Goal: Find specific page/section

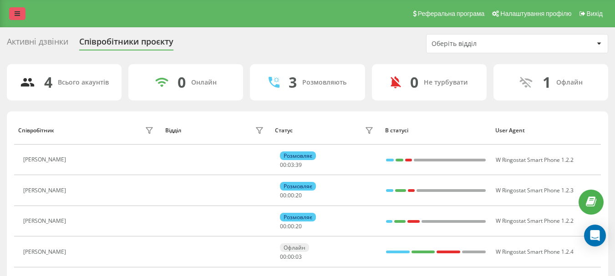
click at [16, 13] on icon at bounding box center [17, 13] width 5 height 6
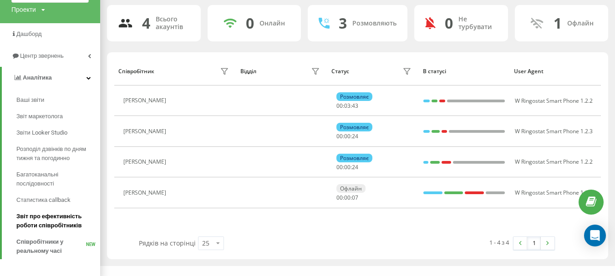
scroll to position [66, 0]
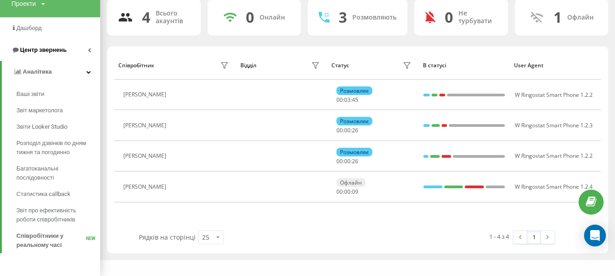
click at [81, 51] on link "Центр звернень" at bounding box center [50, 50] width 100 height 22
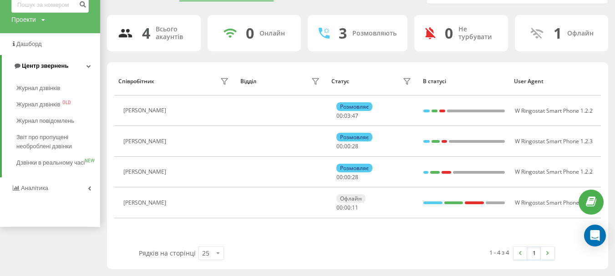
click at [54, 67] on span "Центр звернень" at bounding box center [45, 65] width 46 height 7
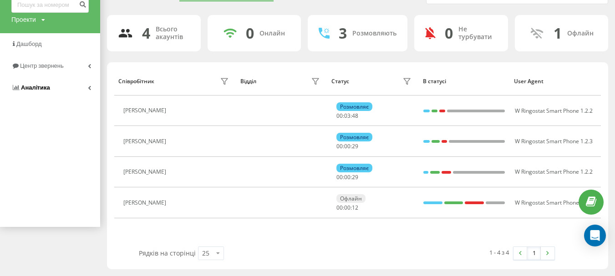
click at [42, 97] on link "Аналiтика" at bounding box center [50, 88] width 100 height 22
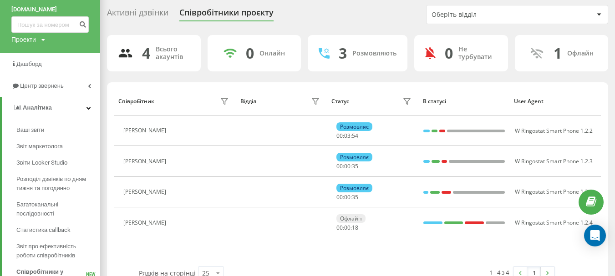
scroll to position [0, 0]
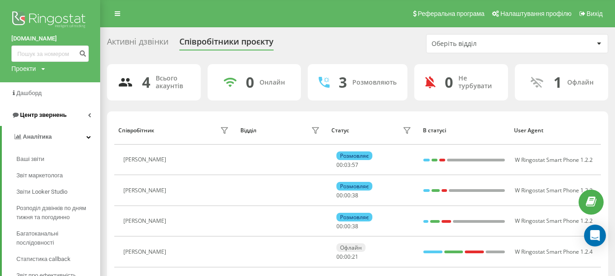
click at [34, 114] on span "Центр звернень" at bounding box center [43, 115] width 46 height 7
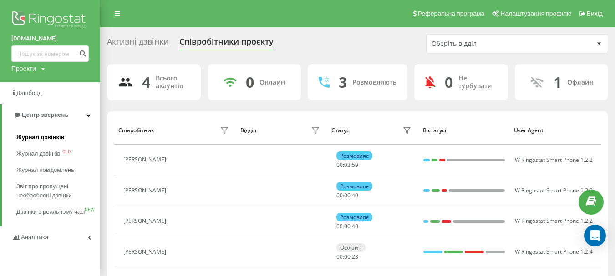
click at [41, 137] on span "Журнал дзвінків" at bounding box center [40, 137] width 48 height 9
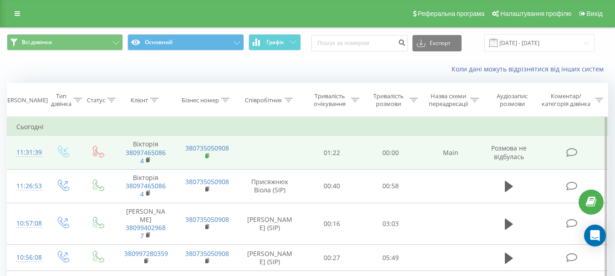
click at [206, 157] on rect at bounding box center [206, 156] width 3 height 4
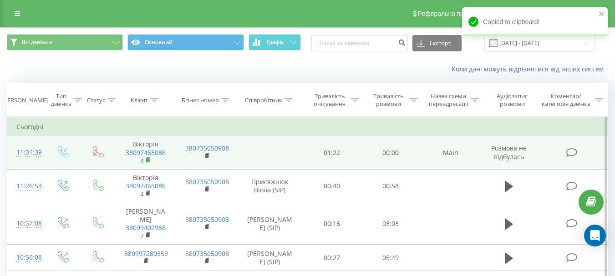
click at [146, 160] on rect at bounding box center [147, 160] width 3 height 4
